Goal: Register for event/course: Complete application form

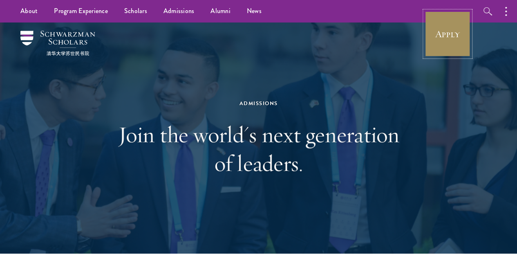
click at [451, 45] on link "Apply" at bounding box center [447, 34] width 46 height 46
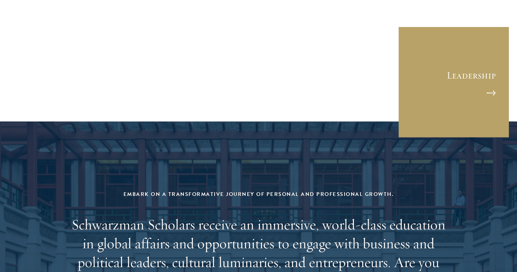
scroll to position [3083, 0]
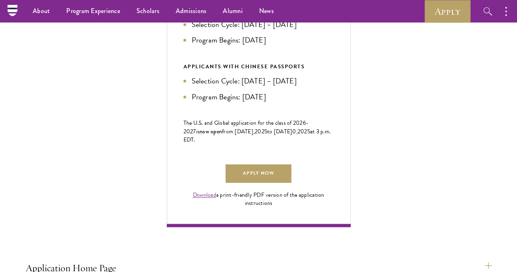
scroll to position [457, 0]
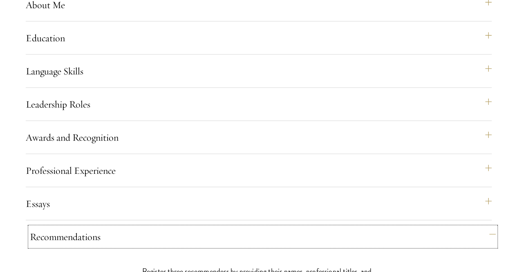
scroll to position [786, 0]
